Goal: Navigation & Orientation: Find specific page/section

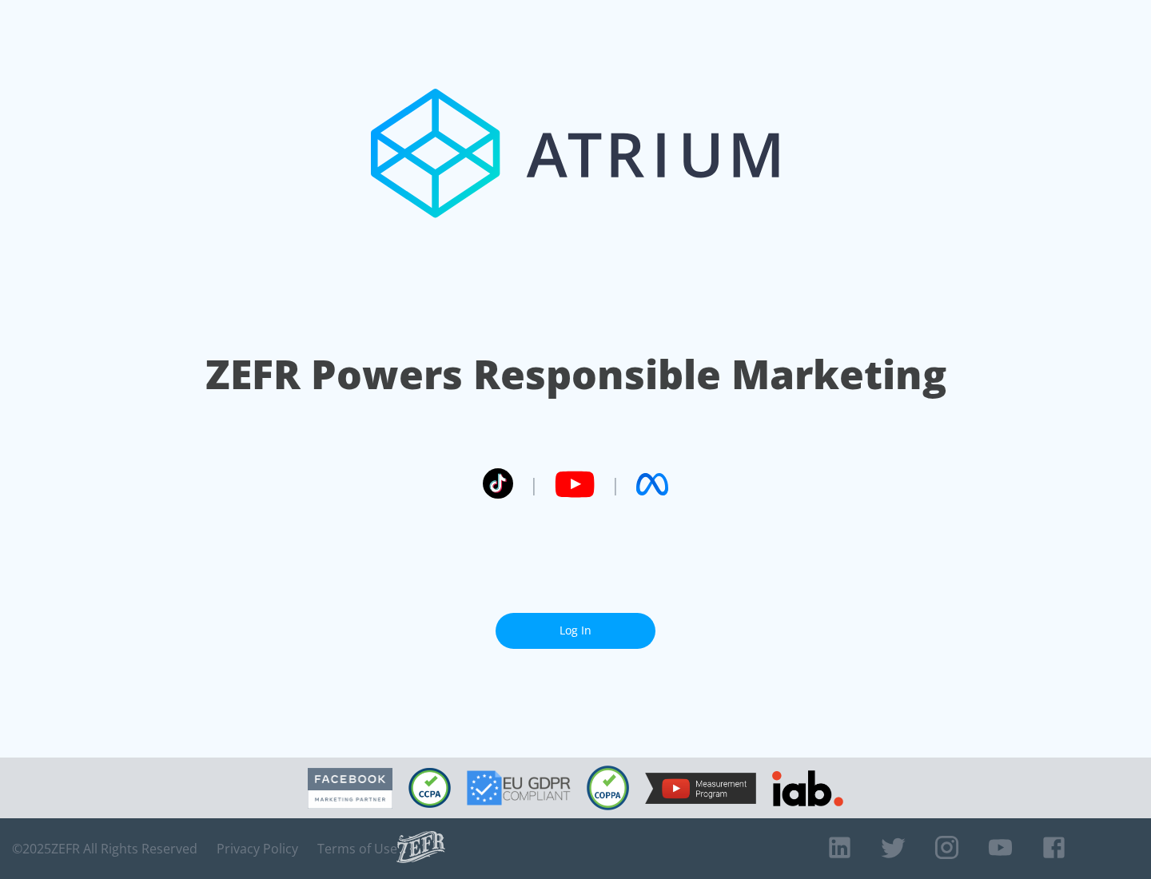
click at [575, 630] on link "Log In" at bounding box center [575, 631] width 160 height 36
